Goal: Use online tool/utility: Use online tool/utility

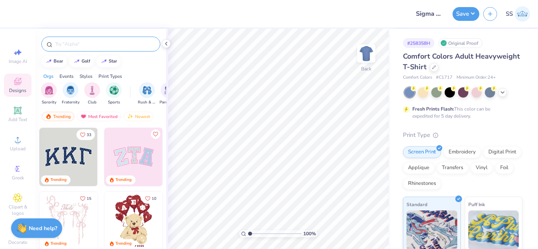
click at [89, 40] on input "text" at bounding box center [104, 44] width 101 height 8
type input "sigma phi epsilon"
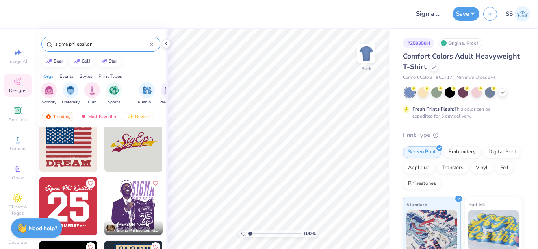
scroll to position [337, 0]
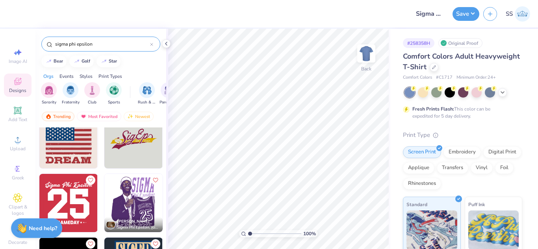
click at [152, 44] on icon at bounding box center [151, 44] width 3 height 3
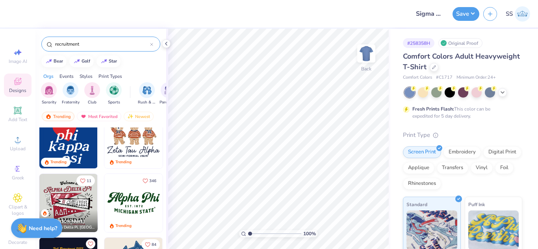
type input "recruitment"
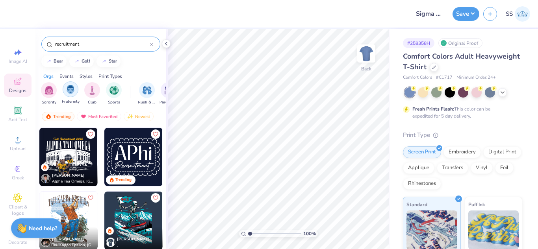
click at [69, 85] on img "filter for Fraternity" at bounding box center [70, 89] width 9 height 9
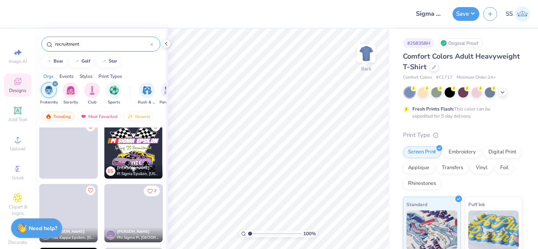
scroll to position [1414, 0]
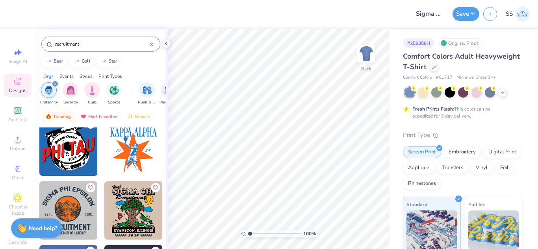
click at [62, 209] on img at bounding box center [68, 211] width 58 height 58
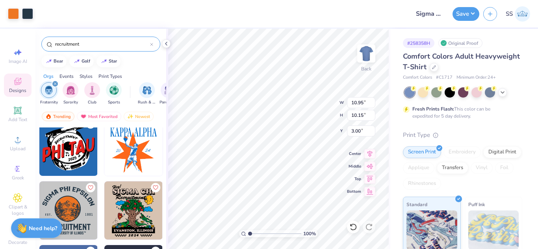
type input "10.95"
type input "10.15"
click at [459, 19] on button "Save" at bounding box center [466, 13] width 27 height 14
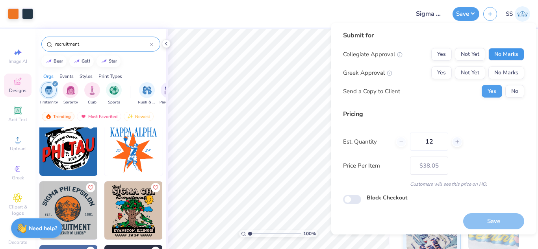
click at [492, 54] on button "No Marks" at bounding box center [507, 54] width 36 height 13
click at [472, 68] on button "Not Yet" at bounding box center [470, 73] width 30 height 13
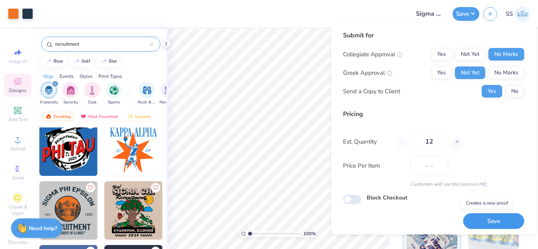
click at [477, 220] on button "Save" at bounding box center [493, 222] width 61 height 16
type input "$38.05"
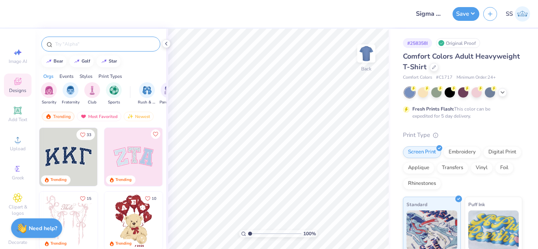
click at [145, 37] on div at bounding box center [100, 44] width 119 height 15
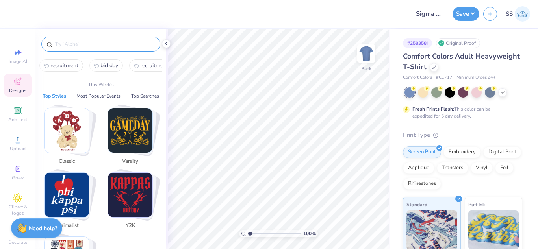
click at [145, 41] on input "text" at bounding box center [104, 44] width 101 height 8
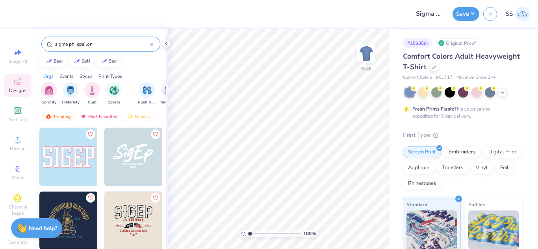
type input "sigma phi epsilon"
click at [76, 219] on img at bounding box center [68, 221] width 58 height 58
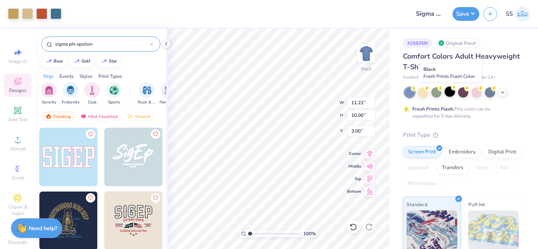
click at [452, 90] on icon at bounding box center [454, 88] width 6 height 6
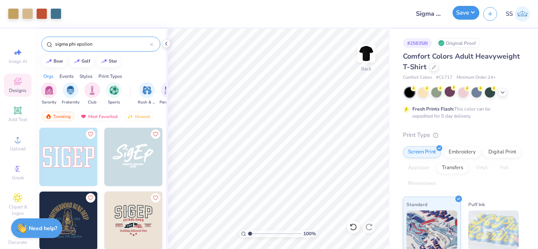
click at [468, 10] on button "Save" at bounding box center [466, 13] width 27 height 14
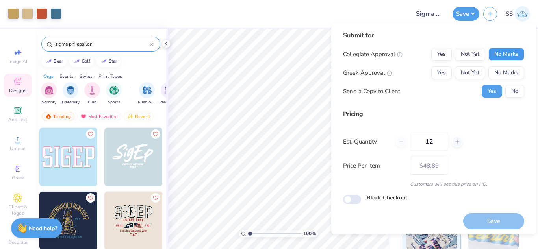
click at [496, 58] on button "No Marks" at bounding box center [507, 54] width 36 height 13
click at [466, 70] on button "Not Yet" at bounding box center [470, 73] width 30 height 13
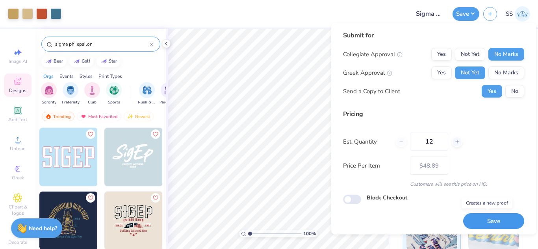
click at [490, 221] on button "Save" at bounding box center [493, 222] width 61 height 16
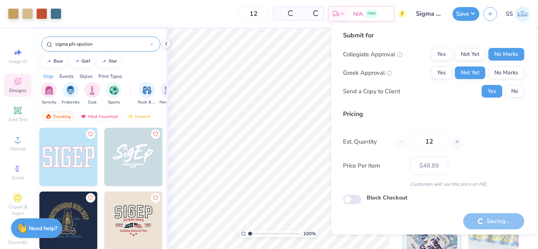
type input "– –"
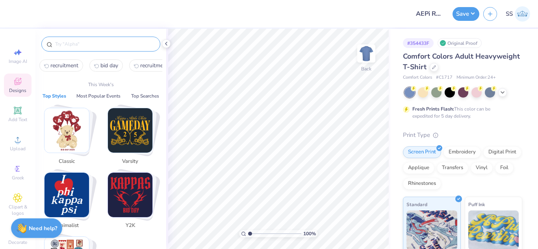
click at [145, 46] on input "text" at bounding box center [104, 44] width 101 height 8
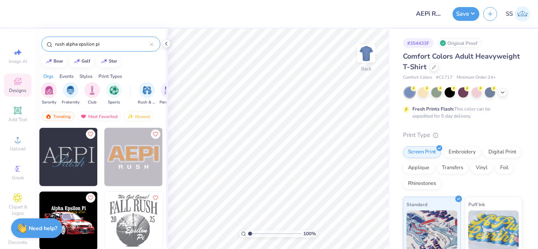
type input "rush alpha epsilon pi"
click at [130, 209] on img at bounding box center [133, 221] width 58 height 58
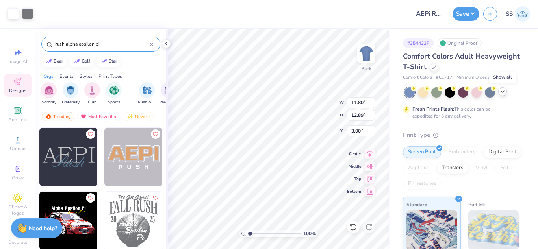
click at [503, 89] on icon at bounding box center [503, 92] width 6 height 6
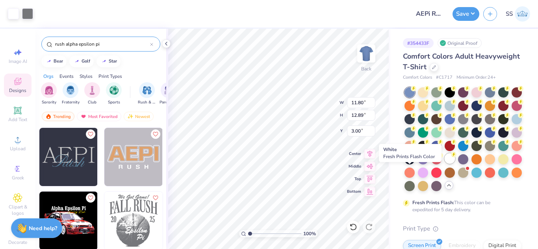
click at [445, 164] on div at bounding box center [450, 159] width 10 height 10
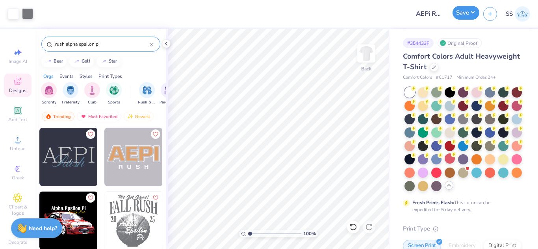
click at [458, 17] on button "Save" at bounding box center [466, 13] width 27 height 14
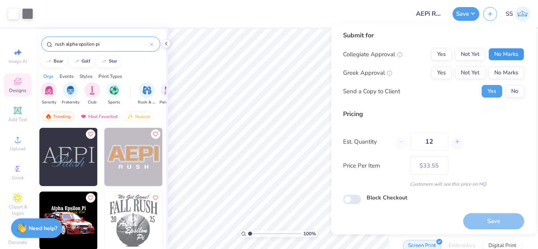
click at [505, 50] on button "No Marks" at bounding box center [507, 54] width 36 height 13
click at [457, 72] on button "Not Yet" at bounding box center [470, 73] width 30 height 13
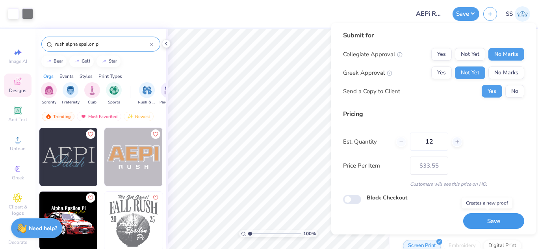
click at [481, 214] on button "Save" at bounding box center [493, 222] width 61 height 16
type input "$33.55"
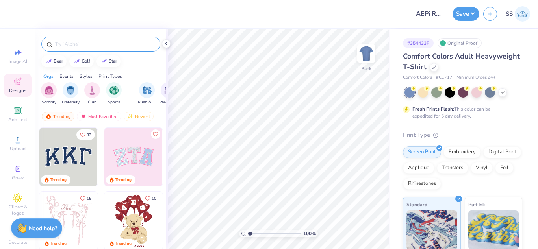
click at [109, 40] on div at bounding box center [100, 44] width 119 height 15
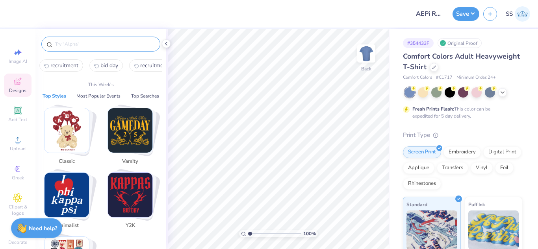
click at [110, 43] on input "text" at bounding box center [104, 44] width 101 height 8
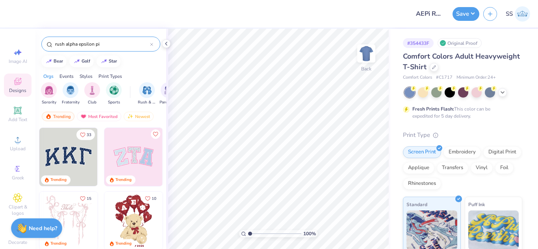
type input "rush alpha epsilon pi"
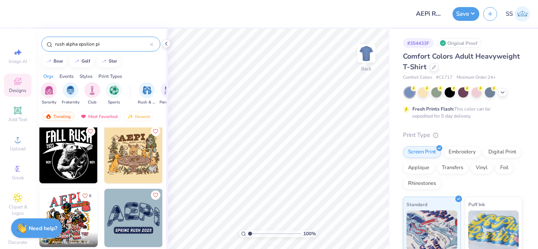
scroll to position [128, 0]
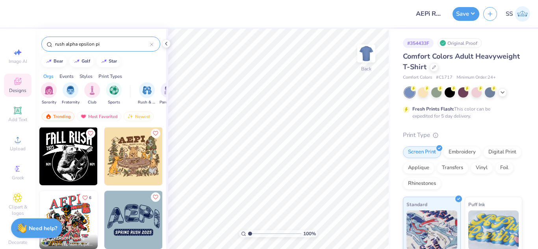
click at [139, 172] on img at bounding box center [133, 156] width 58 height 58
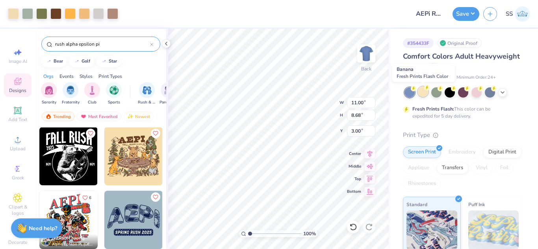
click at [423, 95] on div at bounding box center [423, 92] width 10 height 10
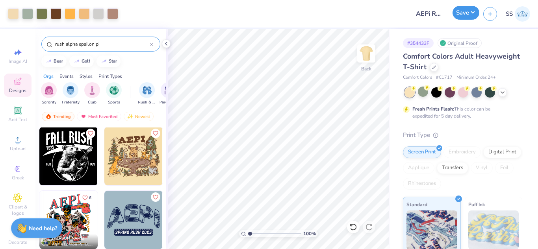
click at [459, 15] on button "Save" at bounding box center [466, 13] width 27 height 14
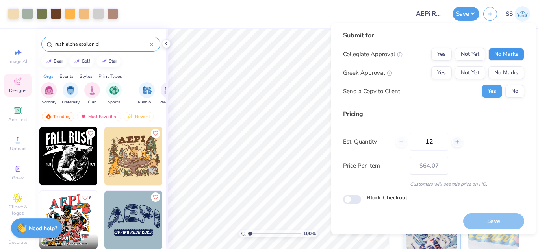
click at [499, 53] on button "No Marks" at bounding box center [507, 54] width 36 height 13
click at [457, 73] on button "Not Yet" at bounding box center [470, 73] width 30 height 13
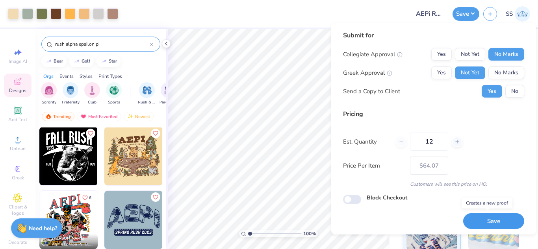
click at [475, 224] on button "Save" at bounding box center [493, 222] width 61 height 16
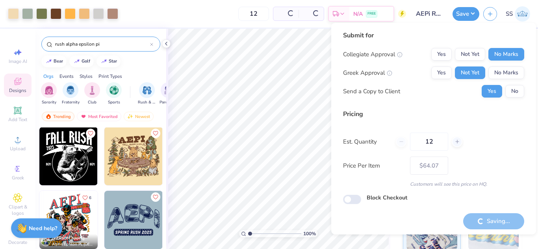
type input "– –"
